Goal: Task Accomplishment & Management: Manage account settings

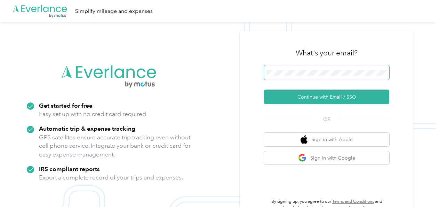
click at [282, 66] on span at bounding box center [326, 72] width 125 height 15
click at [285, 68] on span at bounding box center [326, 72] width 125 height 15
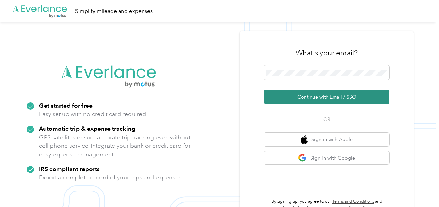
click at [298, 90] on button "Continue with Email / SSO" at bounding box center [326, 96] width 125 height 15
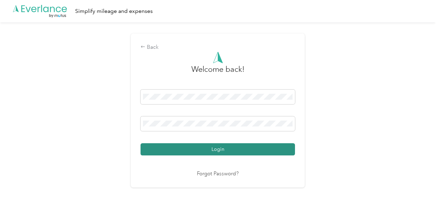
click at [228, 147] on button "Login" at bounding box center [218, 149] width 154 height 12
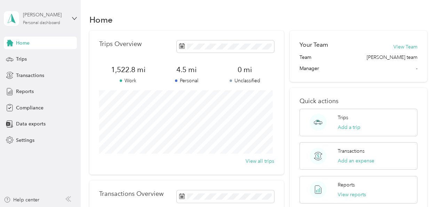
click at [38, 21] on div "Personal dashboard" at bounding box center [41, 23] width 37 height 4
click at [80, 111] on aside "[PERSON_NAME] Personal dashboard Home Trips Transactions Reports Compliance Dat…" at bounding box center [40, 103] width 81 height 207
click at [287, 131] on div "Trips Overview 1,522.8 mi Work 4.5 mi Personal 0 mi Unclassified View all trips…" at bounding box center [258, 156] width 338 height 251
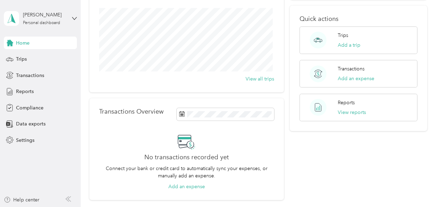
scroll to position [83, 0]
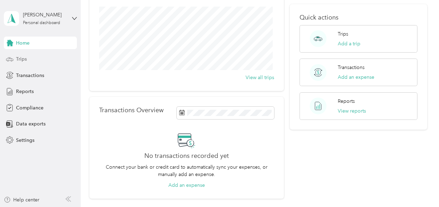
click at [33, 62] on div "Trips" at bounding box center [40, 59] width 73 height 13
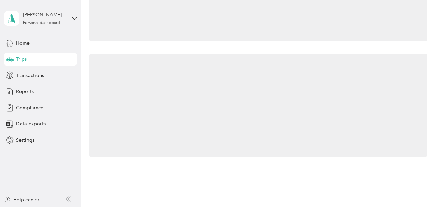
scroll to position [83, 0]
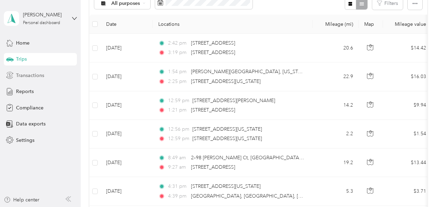
click at [29, 73] on span "Transactions" at bounding box center [30, 75] width 28 height 7
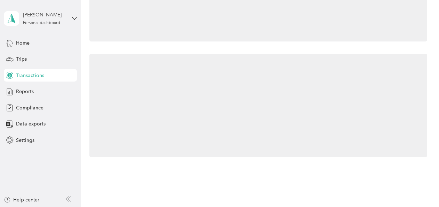
scroll to position [83, 0]
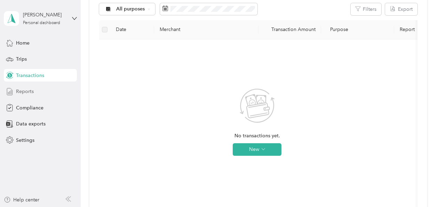
click at [29, 89] on span "Reports" at bounding box center [25, 91] width 18 height 7
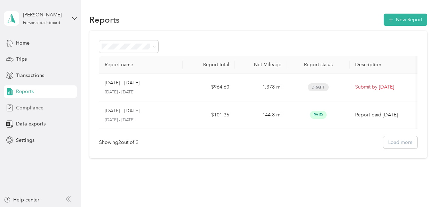
click at [34, 108] on span "Compliance" at bounding box center [29, 107] width 27 height 7
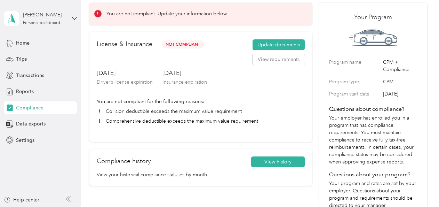
scroll to position [31, 0]
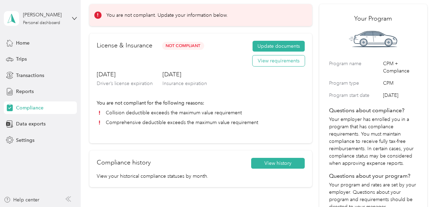
click at [265, 59] on button "View requirements" at bounding box center [279, 60] width 52 height 11
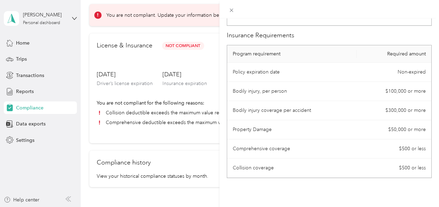
scroll to position [78, 0]
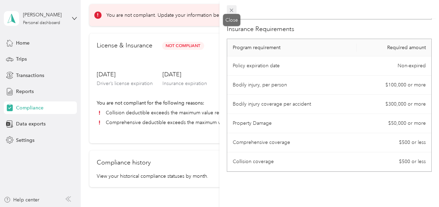
click at [233, 11] on icon at bounding box center [231, 10] width 3 height 3
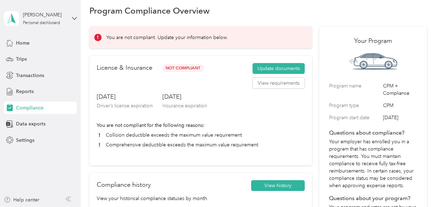
scroll to position [11, 0]
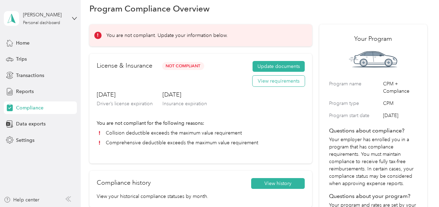
click at [271, 82] on button "View requirements" at bounding box center [279, 80] width 52 height 11
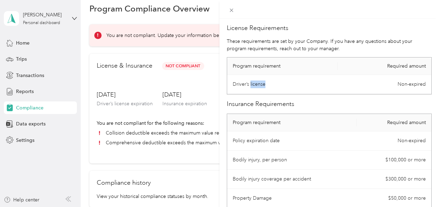
click at [271, 82] on td "Driver’s license" at bounding box center [282, 84] width 111 height 19
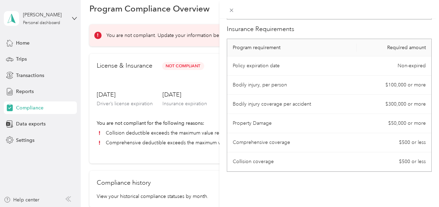
scroll to position [77, 0]
